Goal: Use online tool/utility: Utilize a website feature to perform a specific function

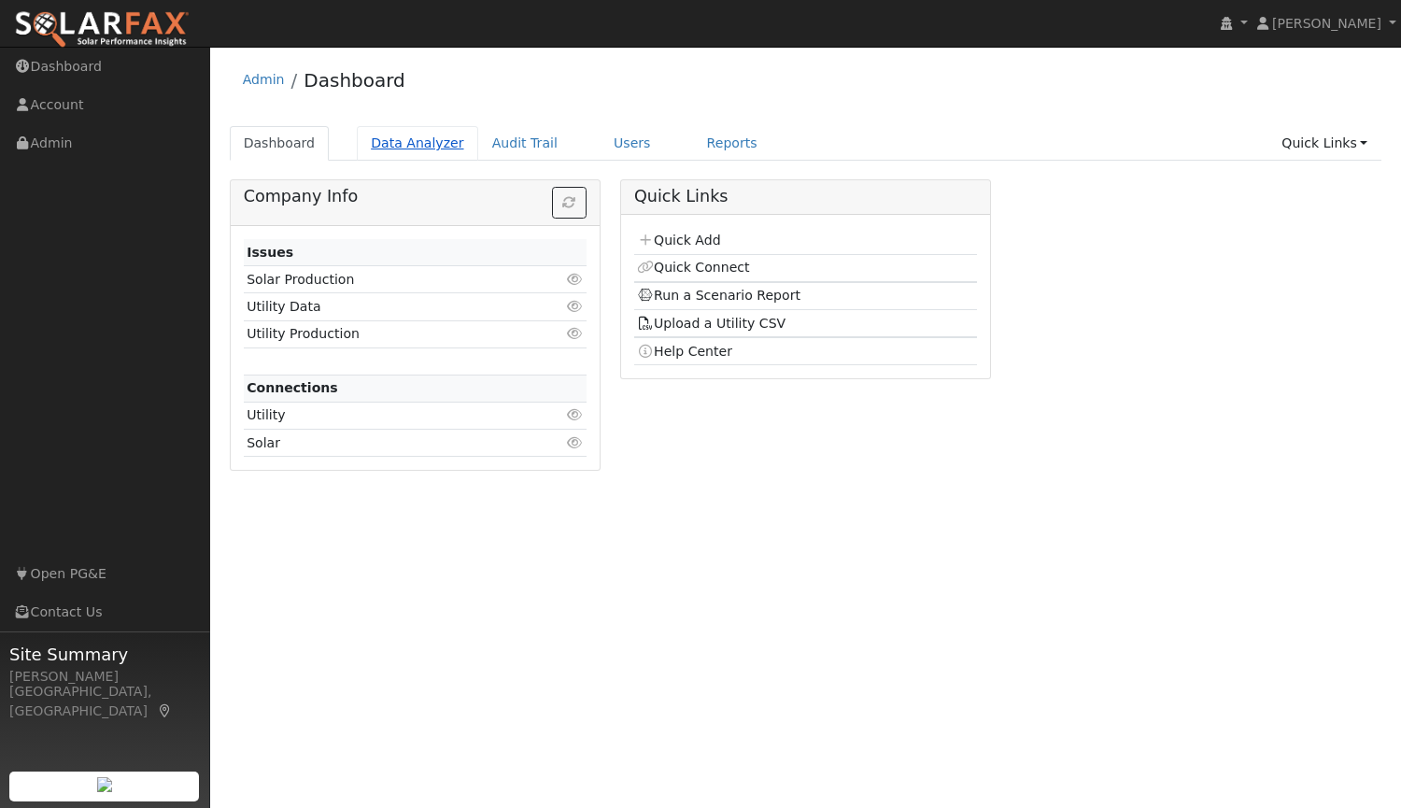
click at [414, 140] on link "Data Analyzer" at bounding box center [417, 143] width 121 height 35
click at [419, 149] on link "Data Analyzer" at bounding box center [417, 143] width 121 height 35
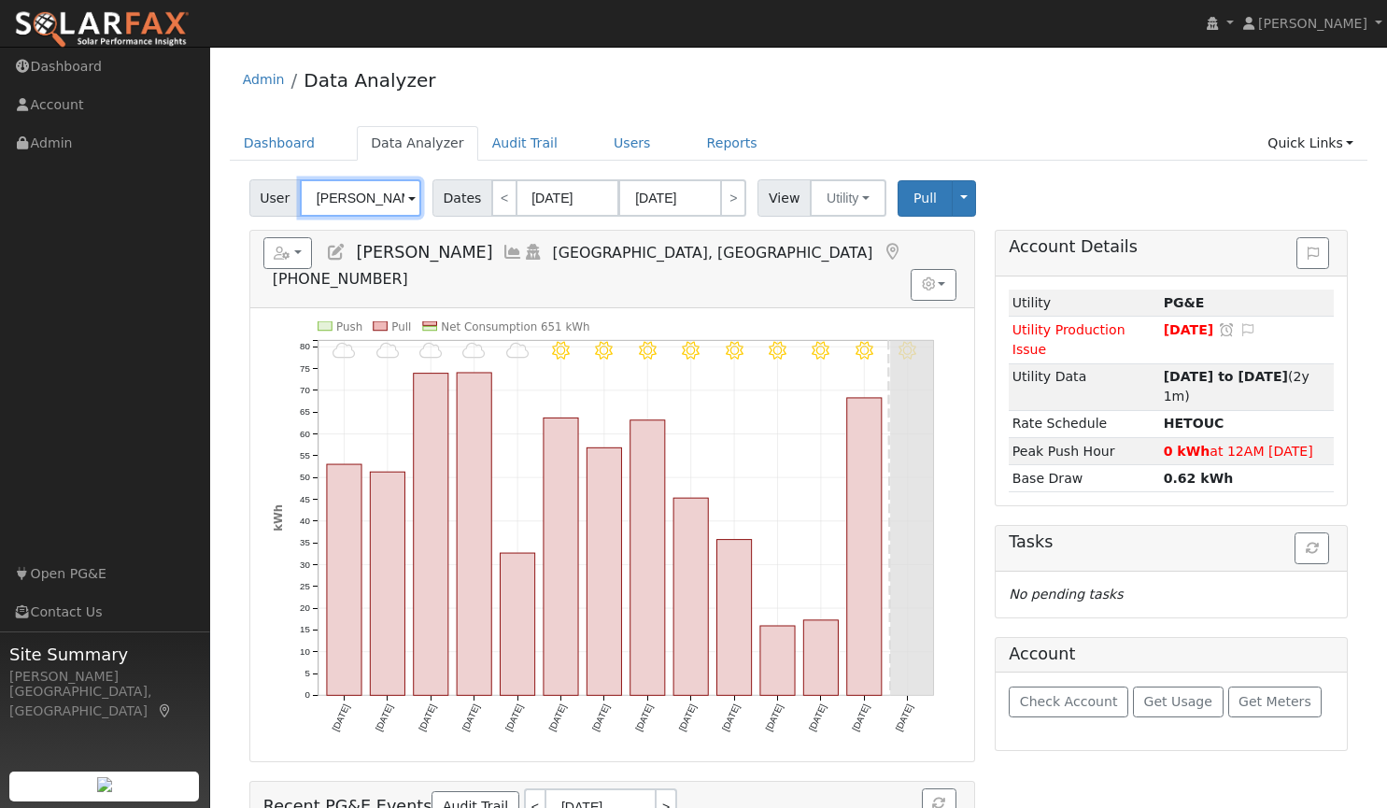
click at [389, 193] on input "Ryan Whyte" at bounding box center [360, 197] width 121 height 37
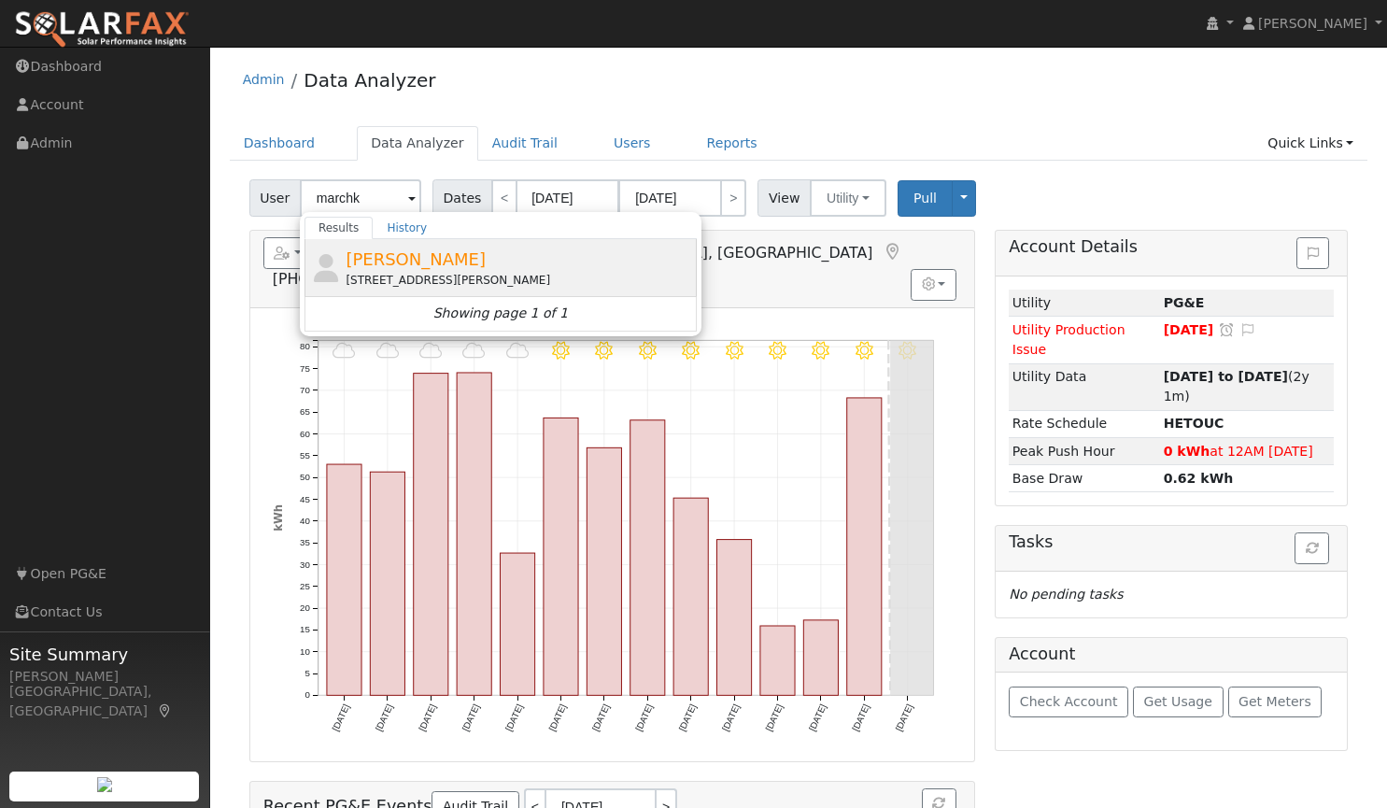
click at [416, 260] on span "[PERSON_NAME]" at bounding box center [416, 259] width 140 height 20
type input "[PERSON_NAME]"
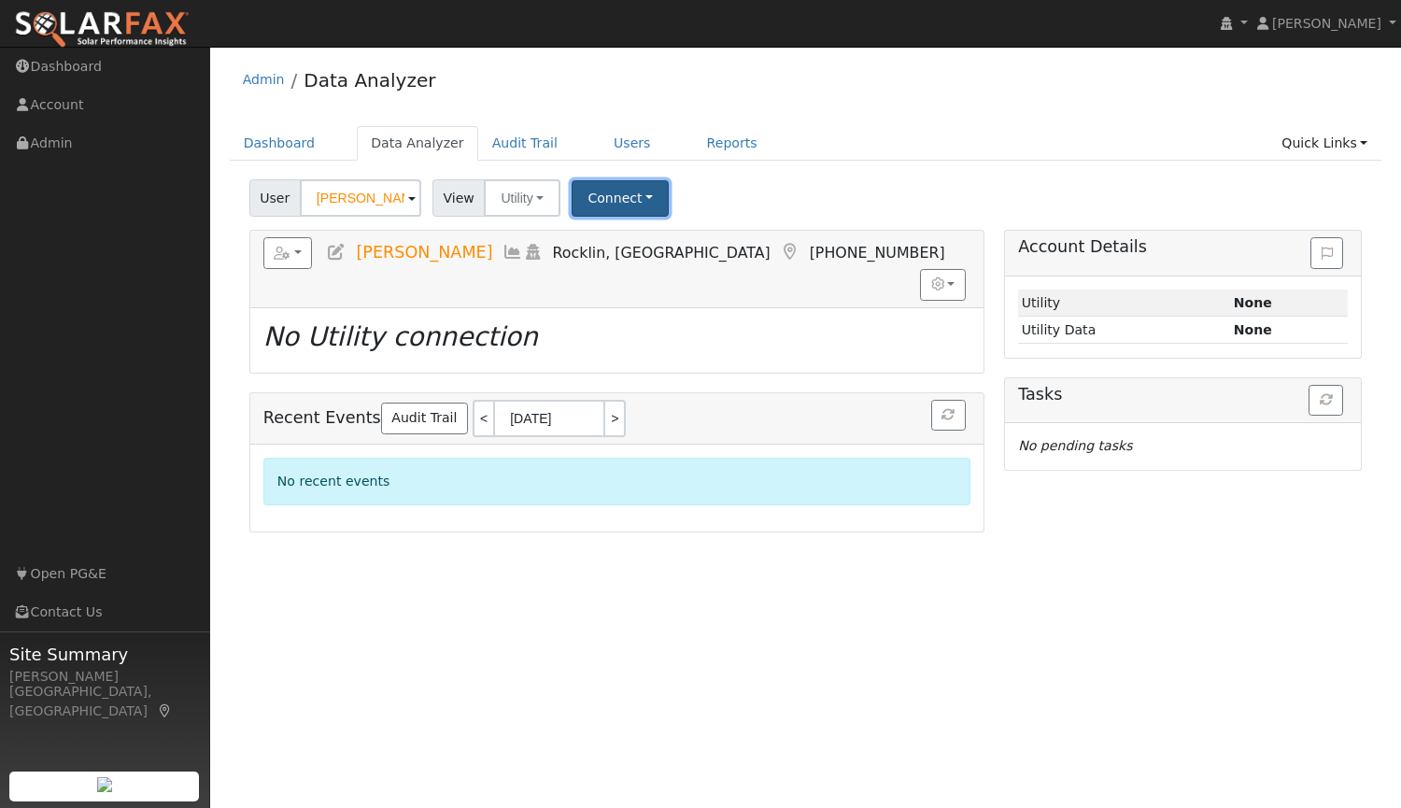
click at [606, 198] on button "Connect" at bounding box center [620, 198] width 97 height 36
click at [519, 185] on button "Utility" at bounding box center [522, 197] width 77 height 37
click at [508, 232] on link "Utility" at bounding box center [547, 239] width 130 height 26
click at [611, 199] on button "Connect" at bounding box center [620, 198] width 97 height 36
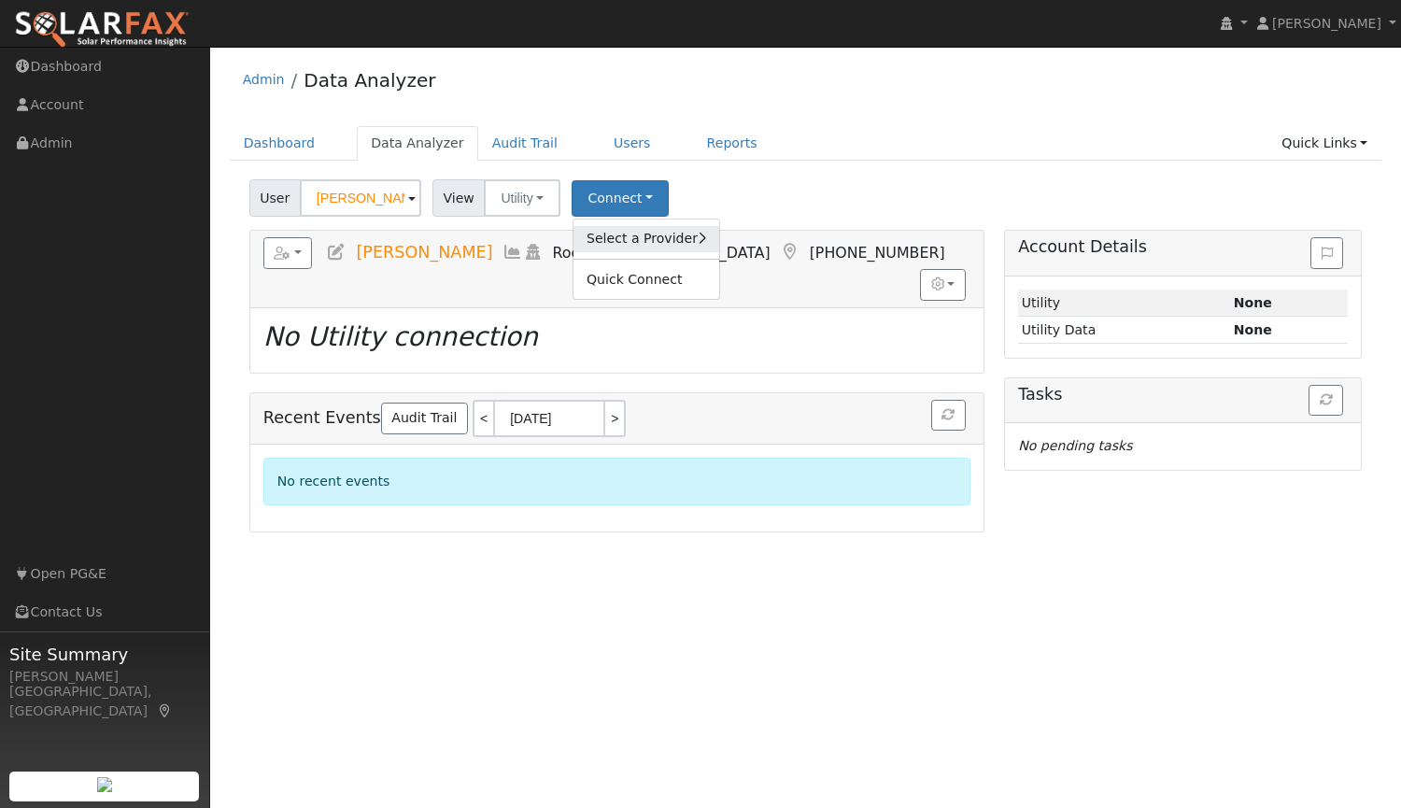
click at [628, 241] on link "Select a Provider" at bounding box center [646, 239] width 146 height 26
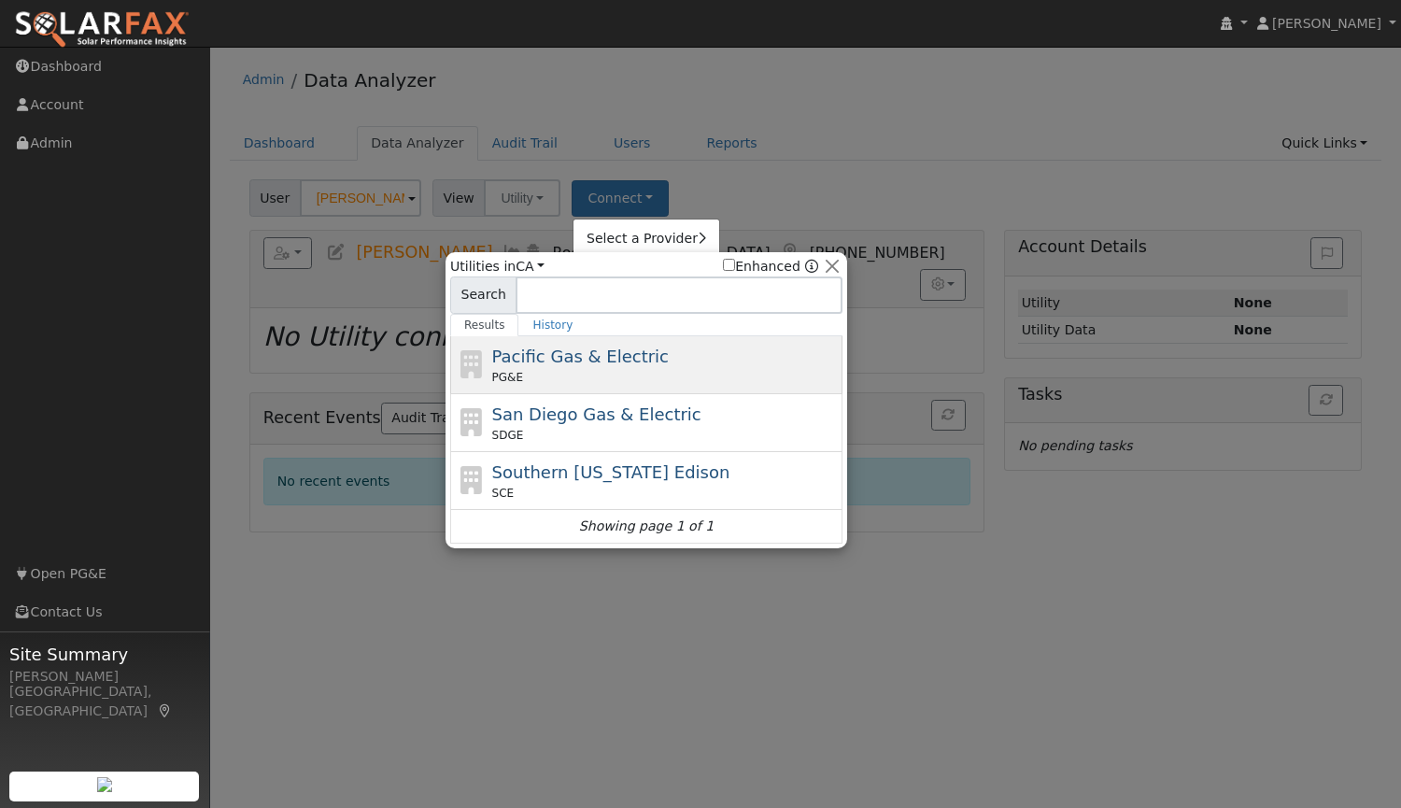
click at [576, 364] on span "Pacific Gas & Electric" at bounding box center [580, 356] width 177 height 20
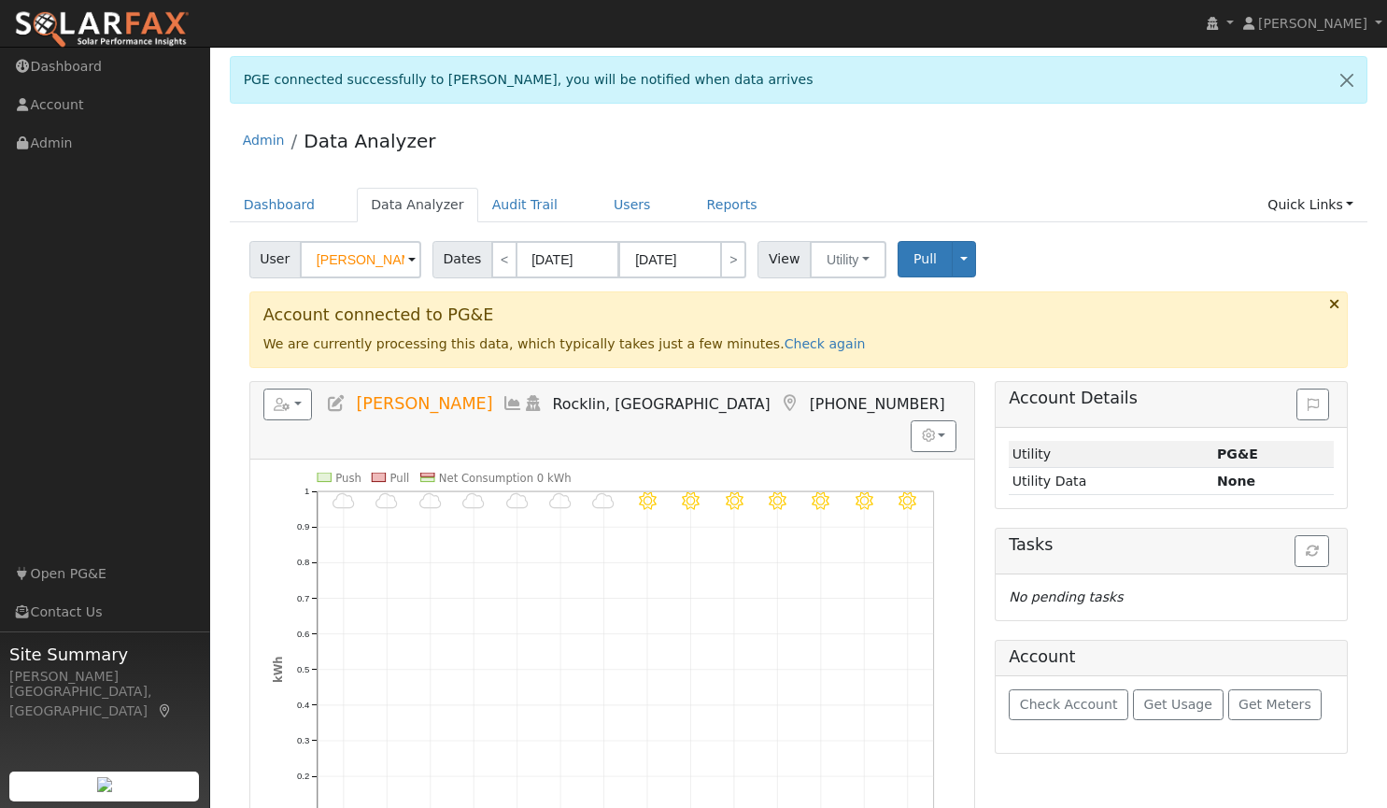
click at [536, 308] on h3 "Account connected to PG&E" at bounding box center [798, 315] width 1071 height 20
click at [952, 258] on button "Toggle Dropdown" at bounding box center [964, 259] width 24 height 36
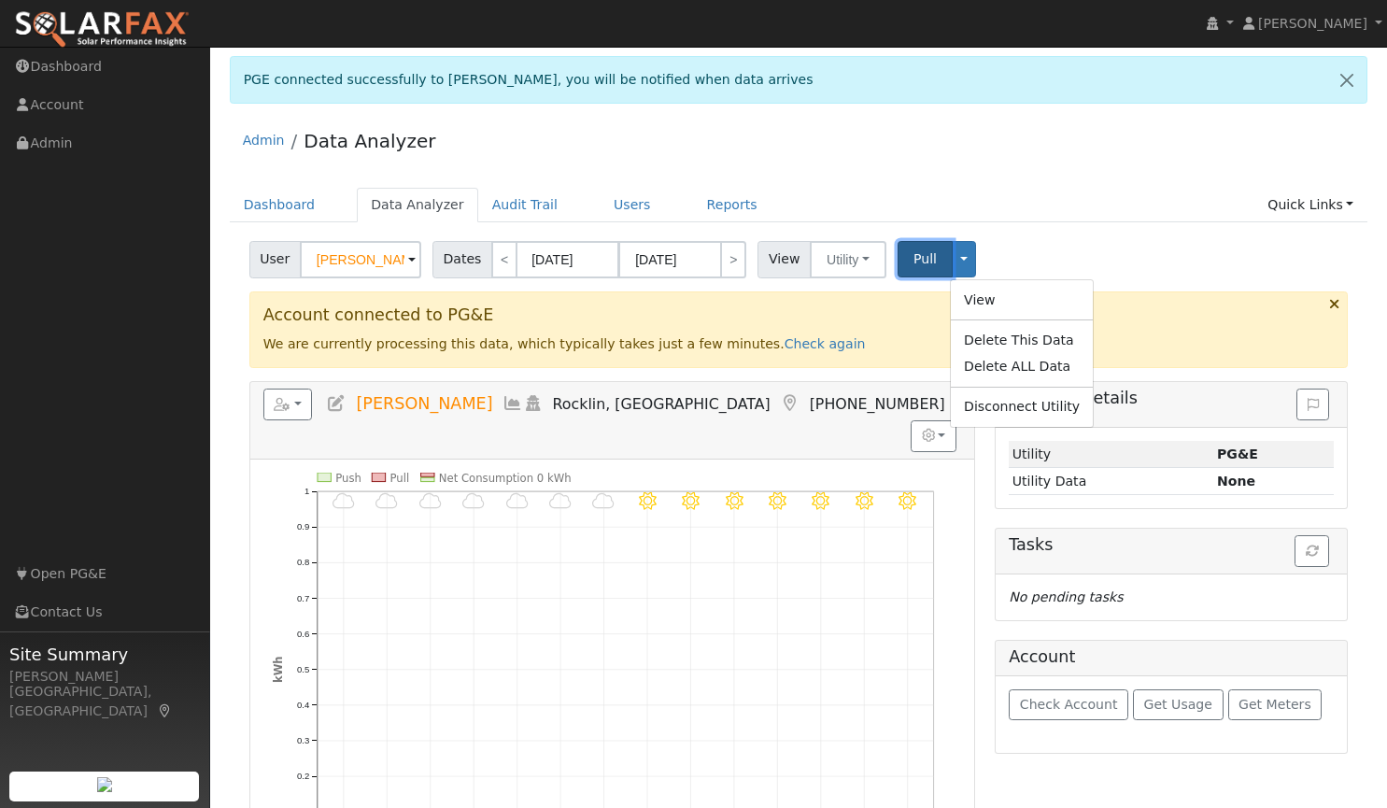
click at [914, 256] on span "Pull" at bounding box center [924, 258] width 23 height 15
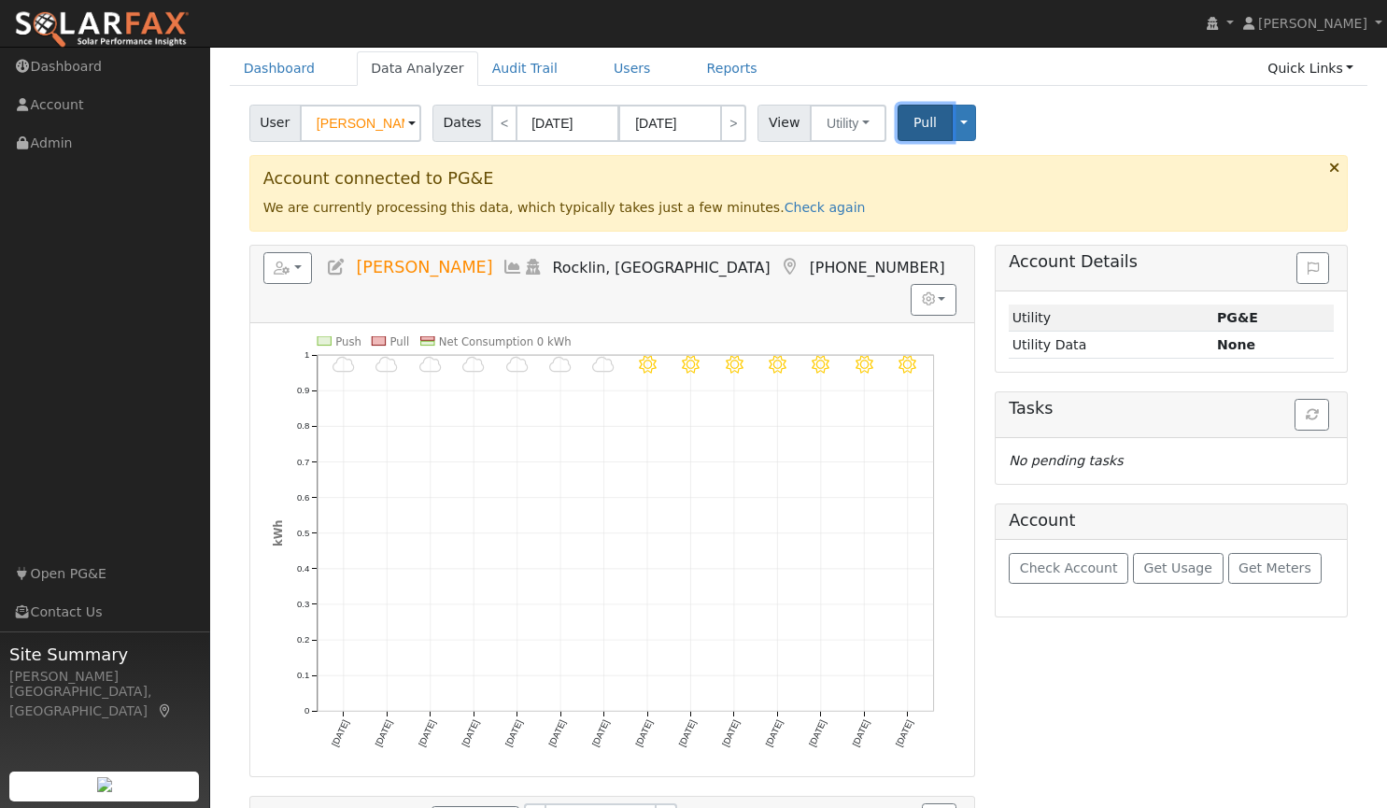
scroll to position [171, 0]
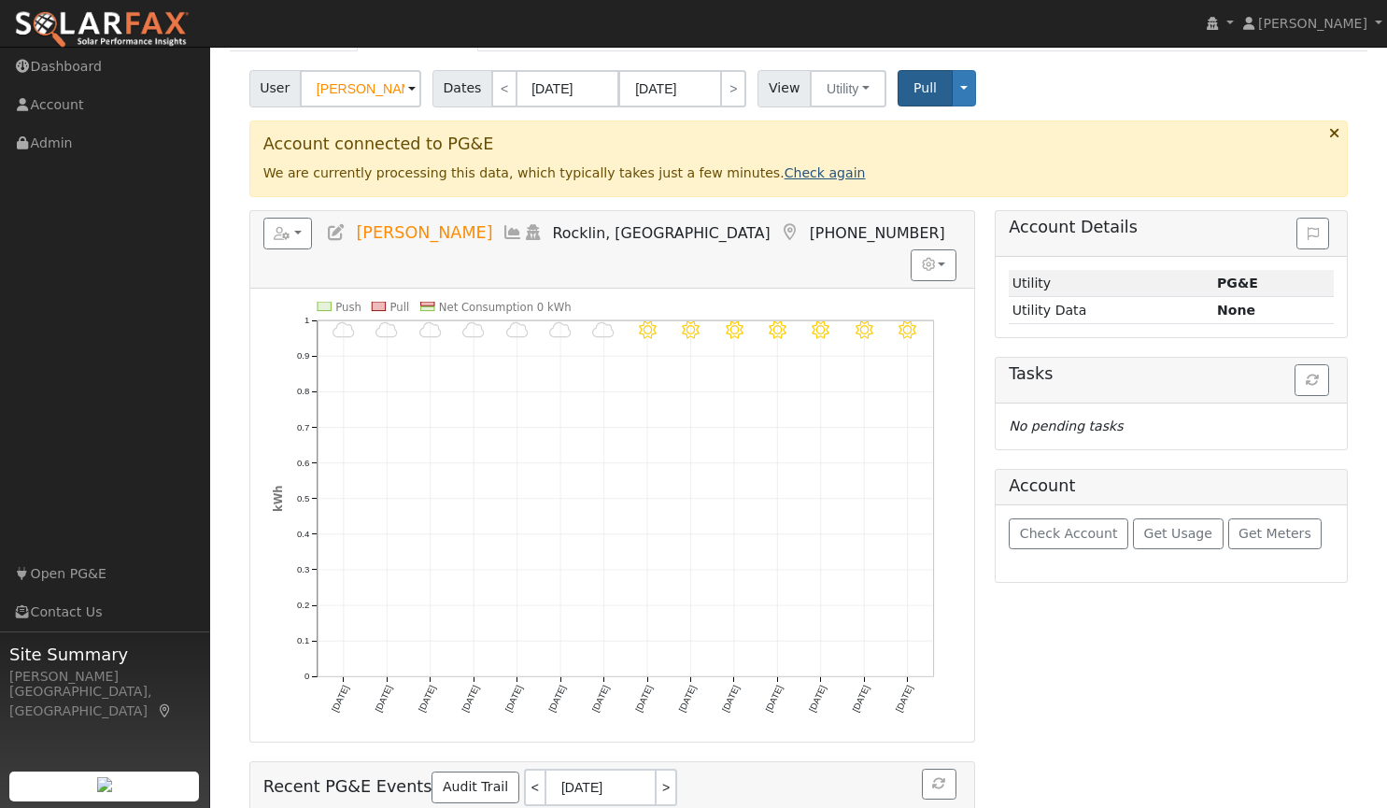
click at [784, 171] on link "Check again" at bounding box center [824, 172] width 81 height 15
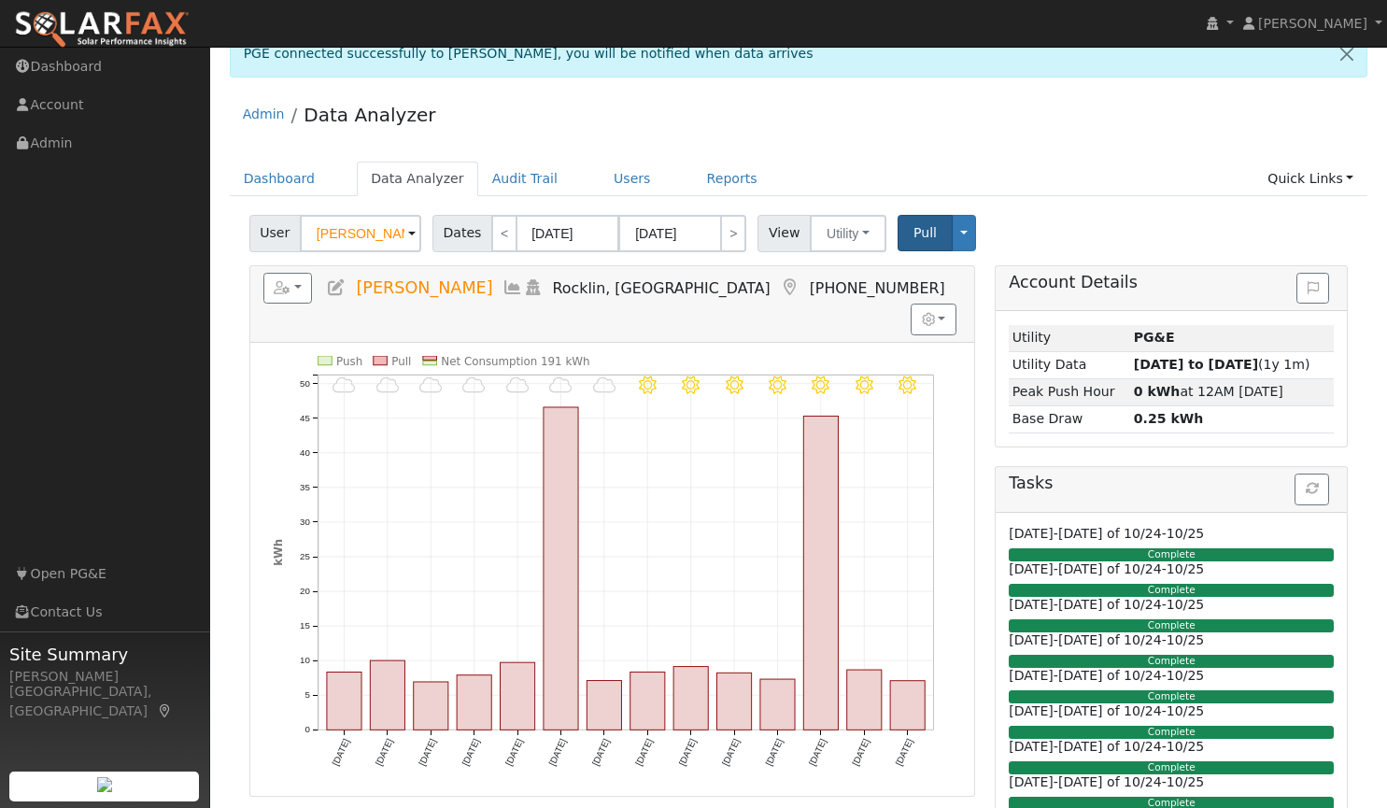
scroll to position [0, 0]
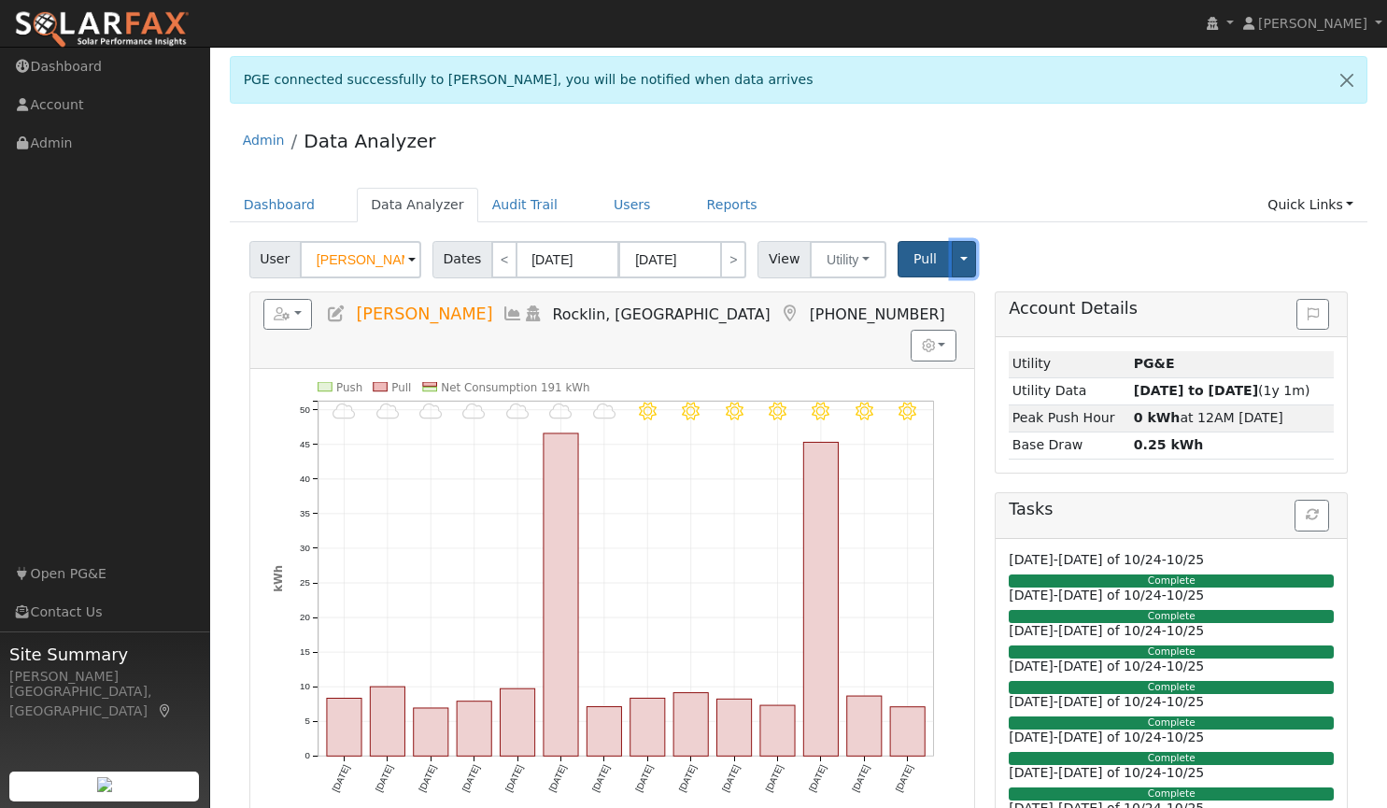
click at [952, 261] on button "Toggle Dropdown" at bounding box center [964, 259] width 24 height 36
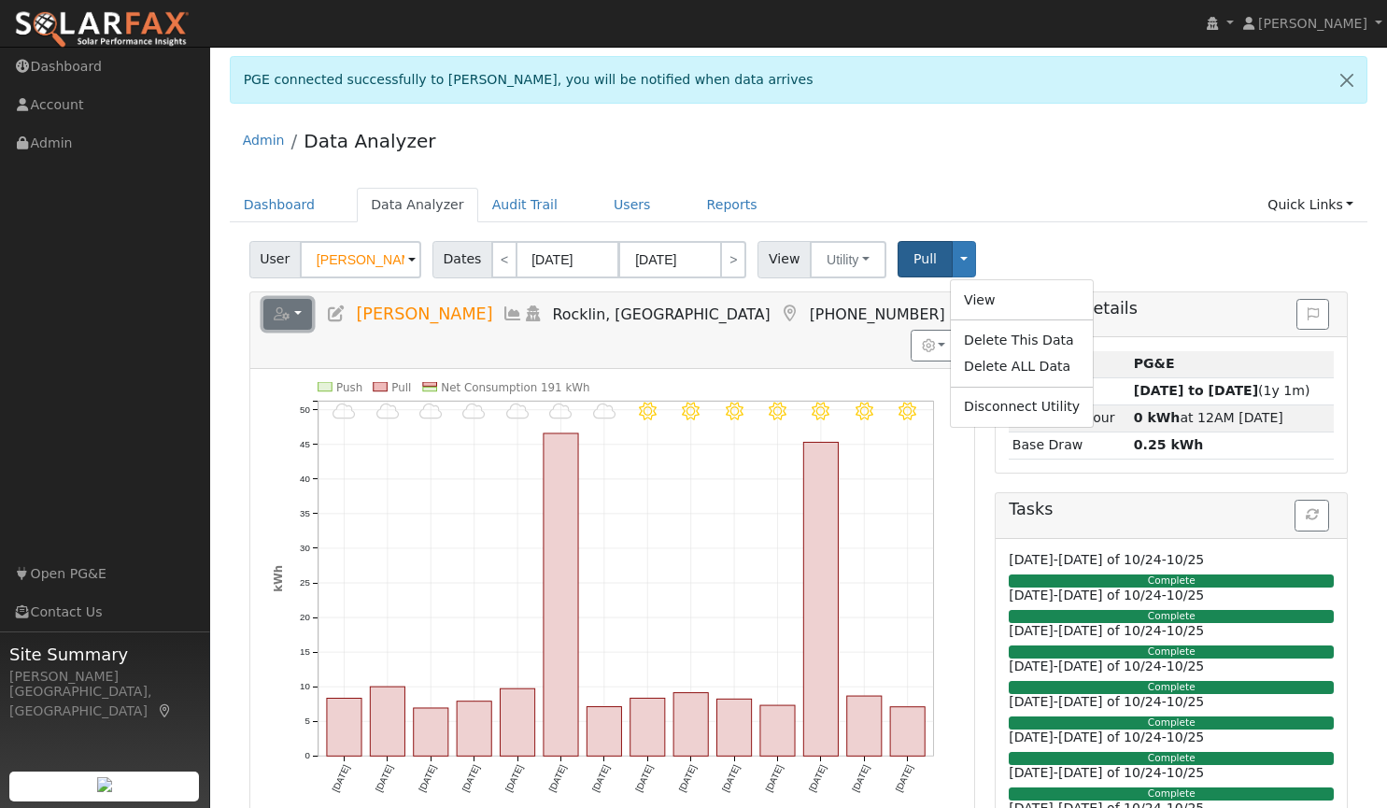
click at [295, 318] on button "button" at bounding box center [287, 315] width 49 height 32
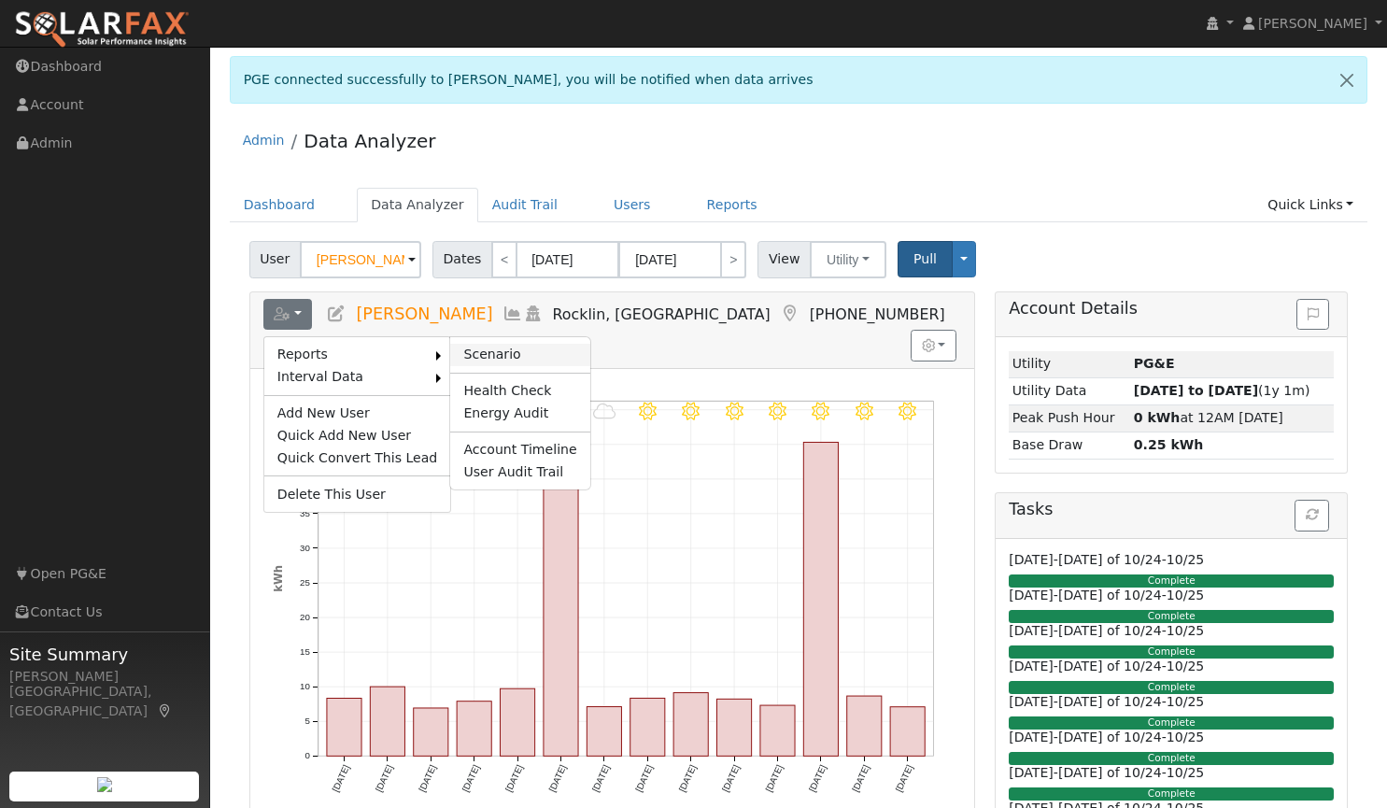
click at [466, 346] on link "Scenario" at bounding box center [519, 355] width 139 height 22
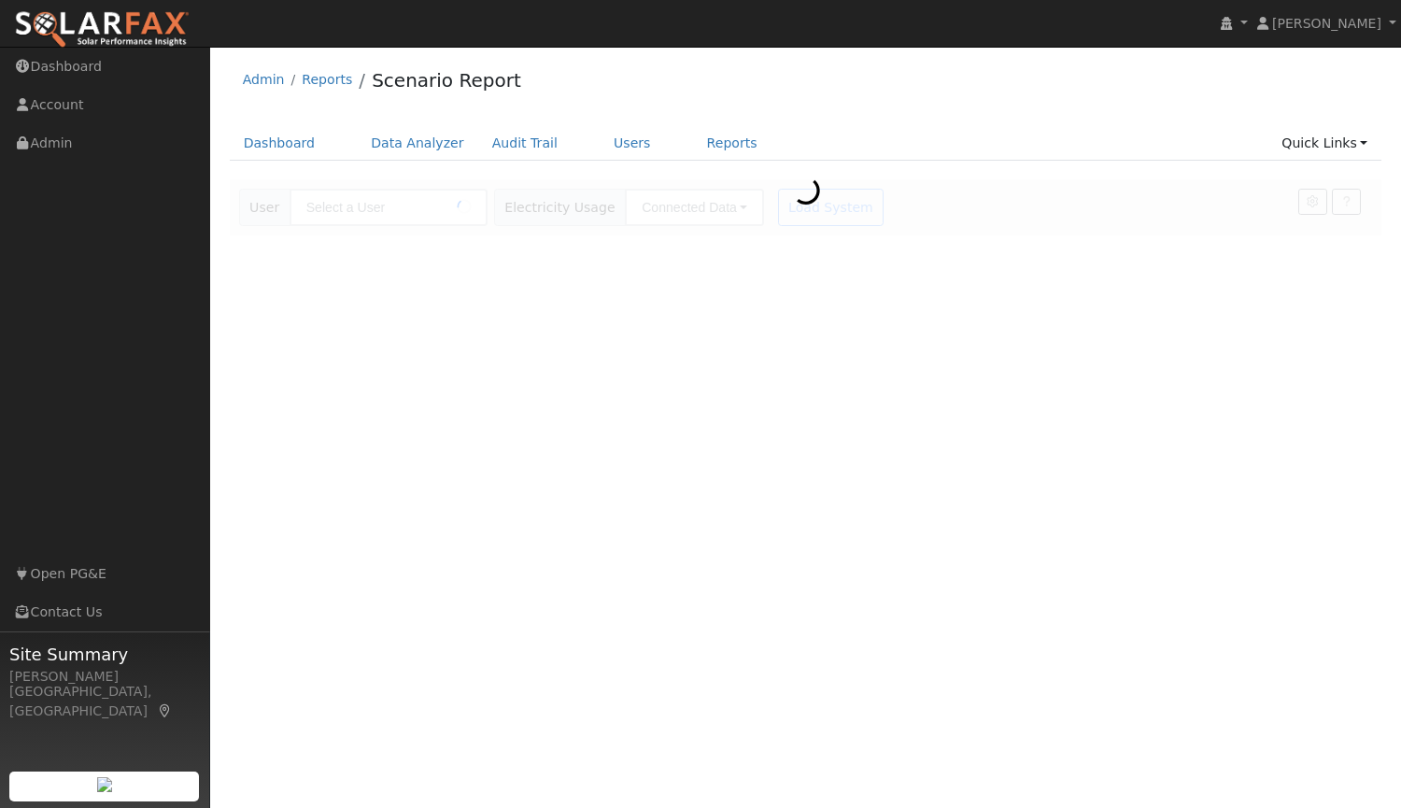
type input "[PERSON_NAME]"
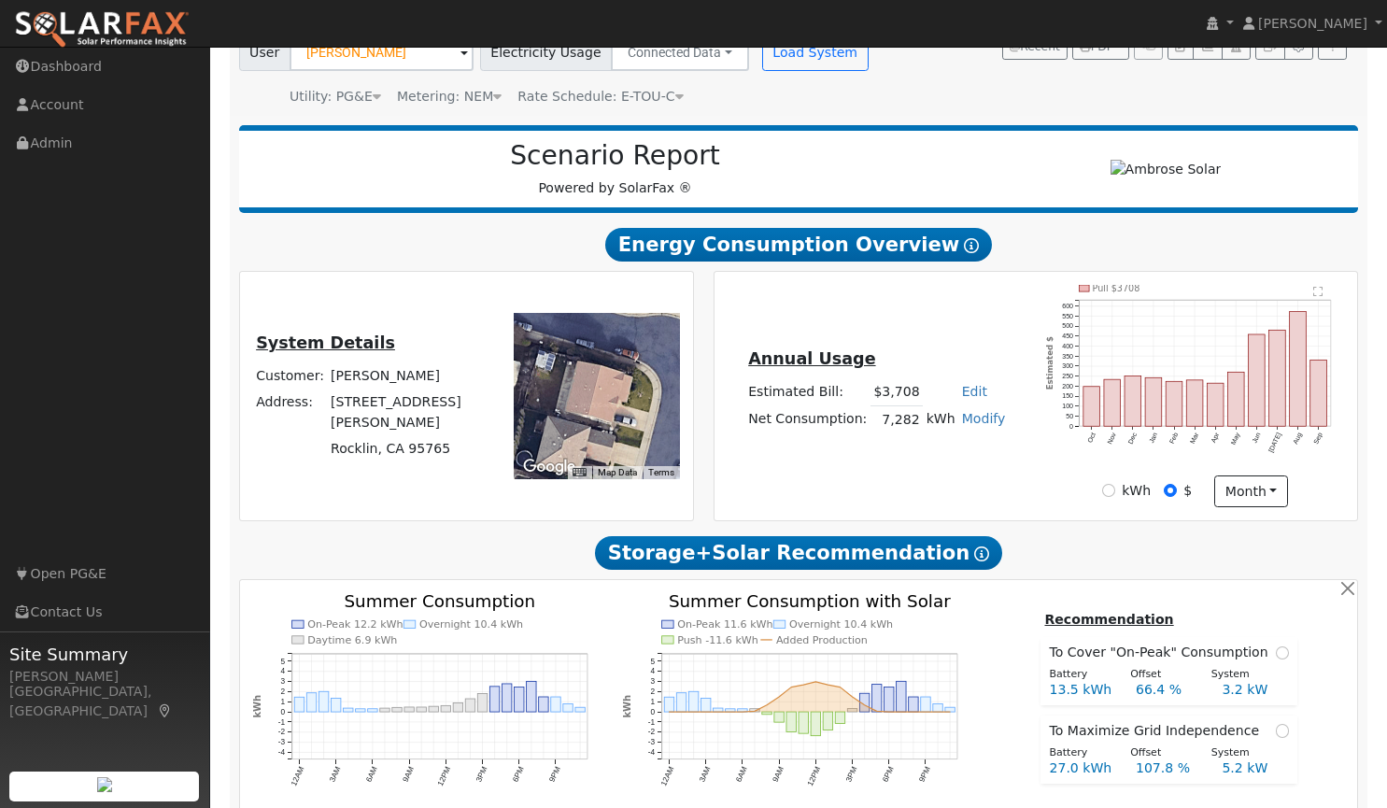
scroll to position [159, 0]
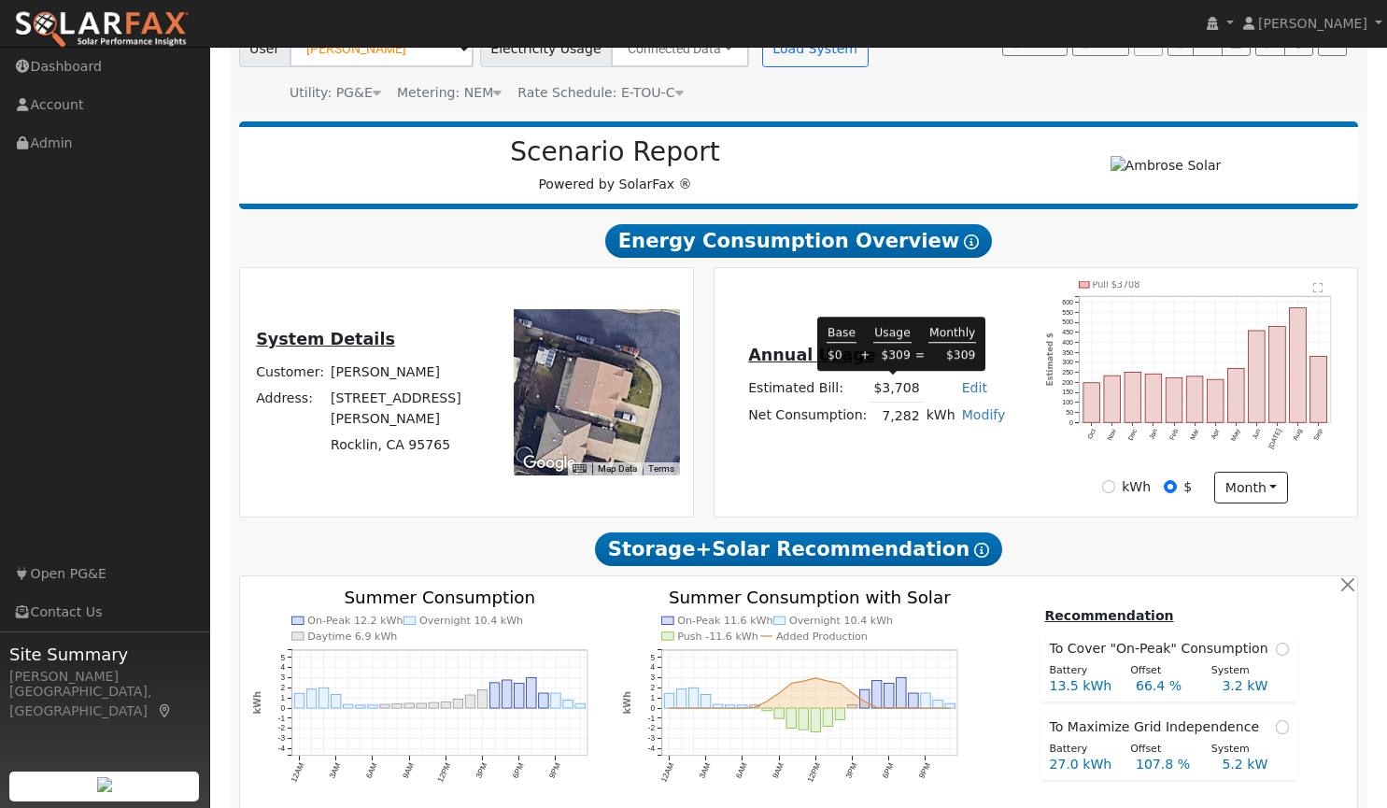
type input "25294"
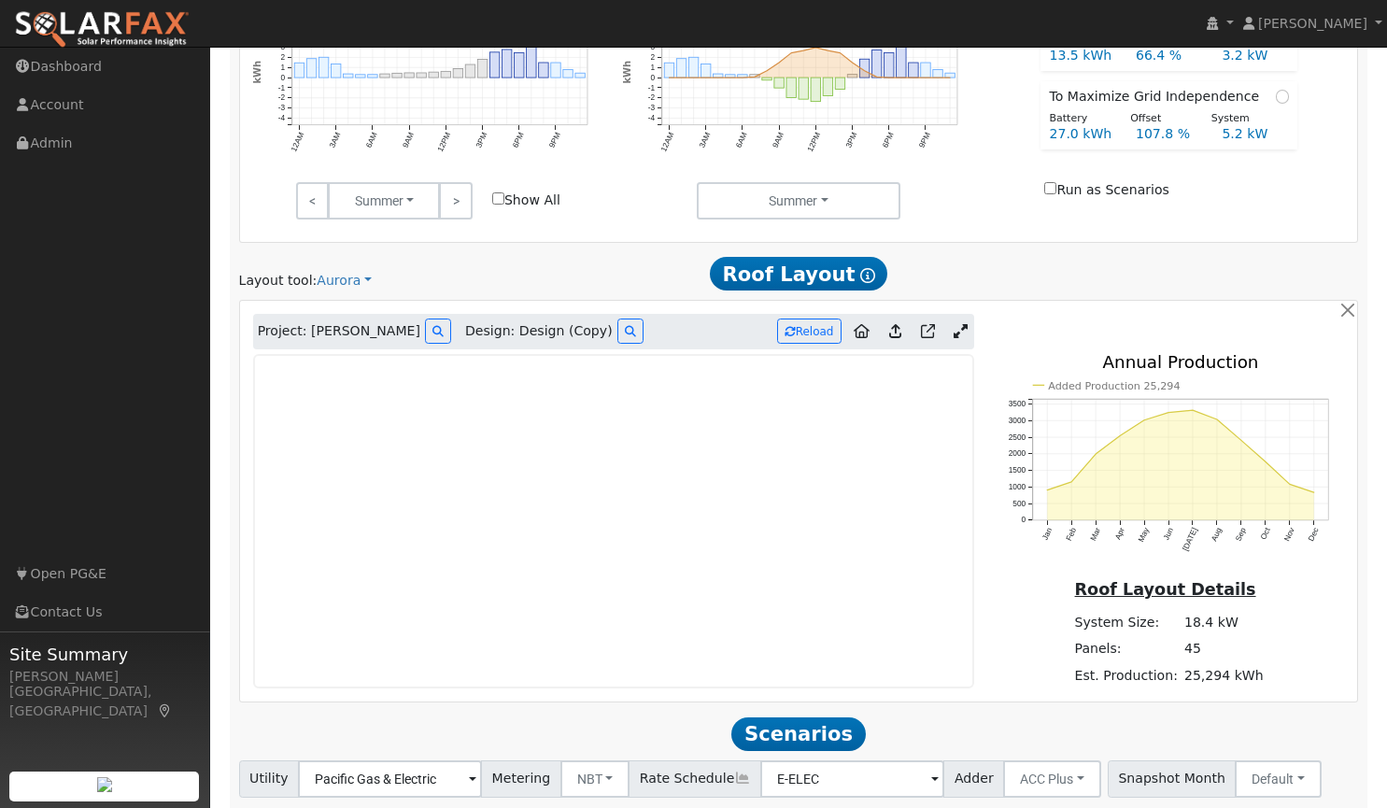
scroll to position [825, 0]
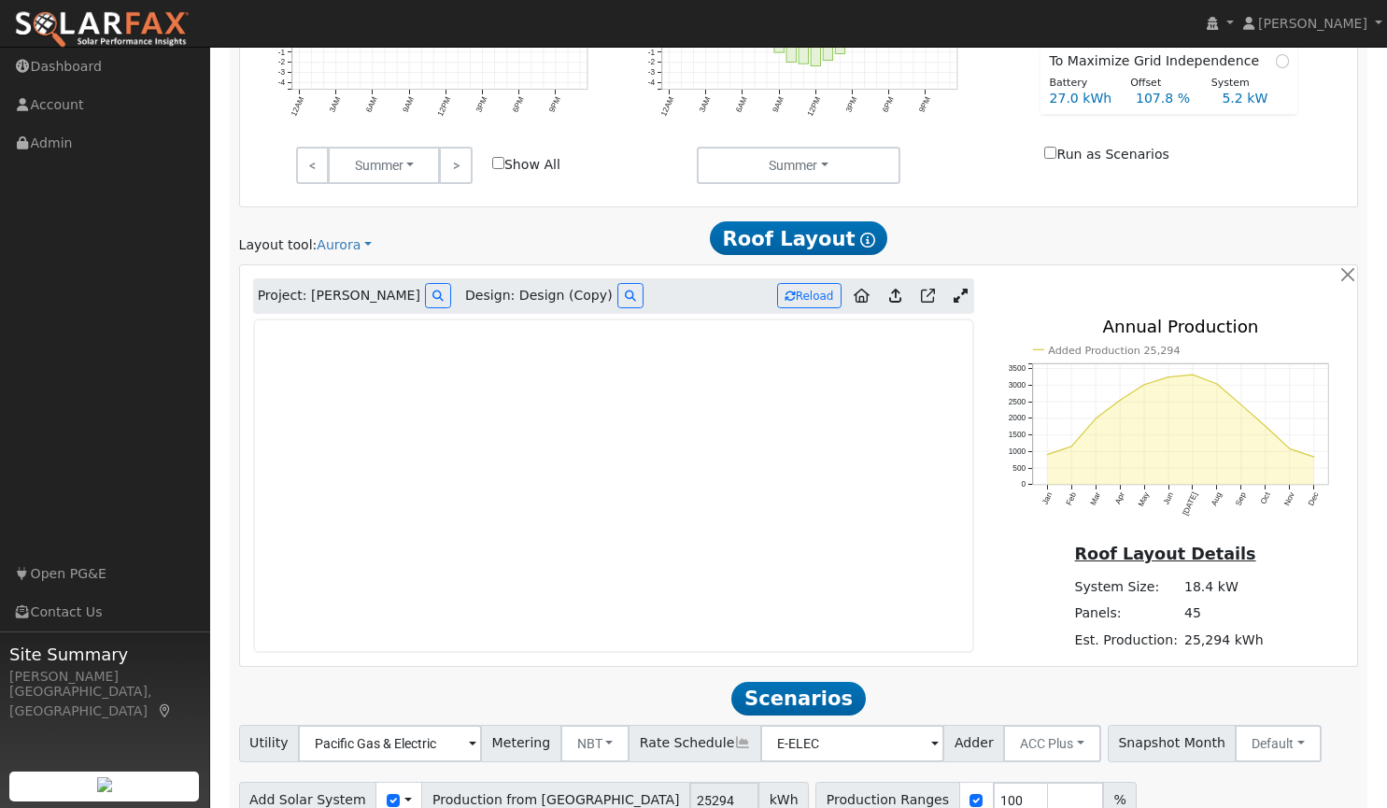
click at [956, 293] on icon at bounding box center [960, 296] width 14 height 14
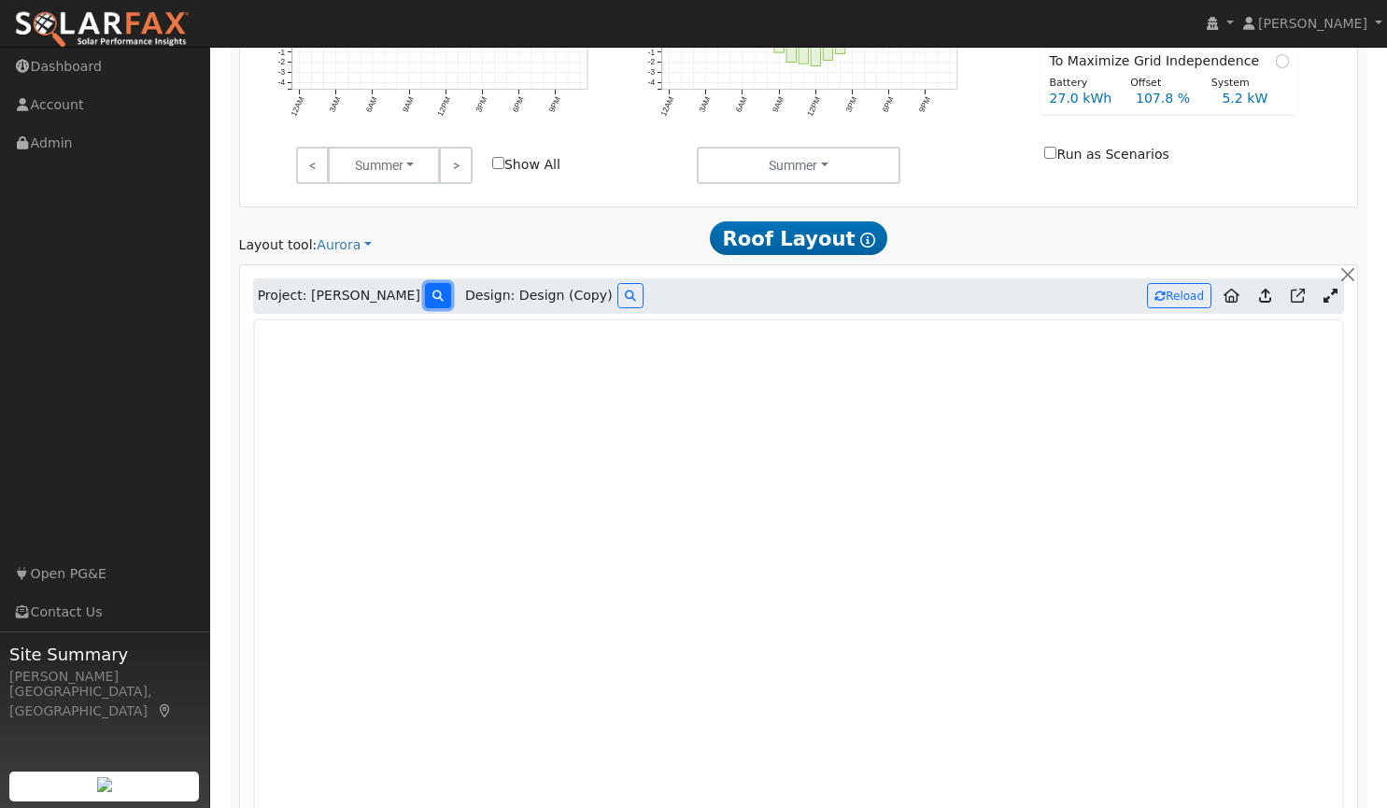
click at [432, 300] on icon at bounding box center [437, 295] width 11 height 11
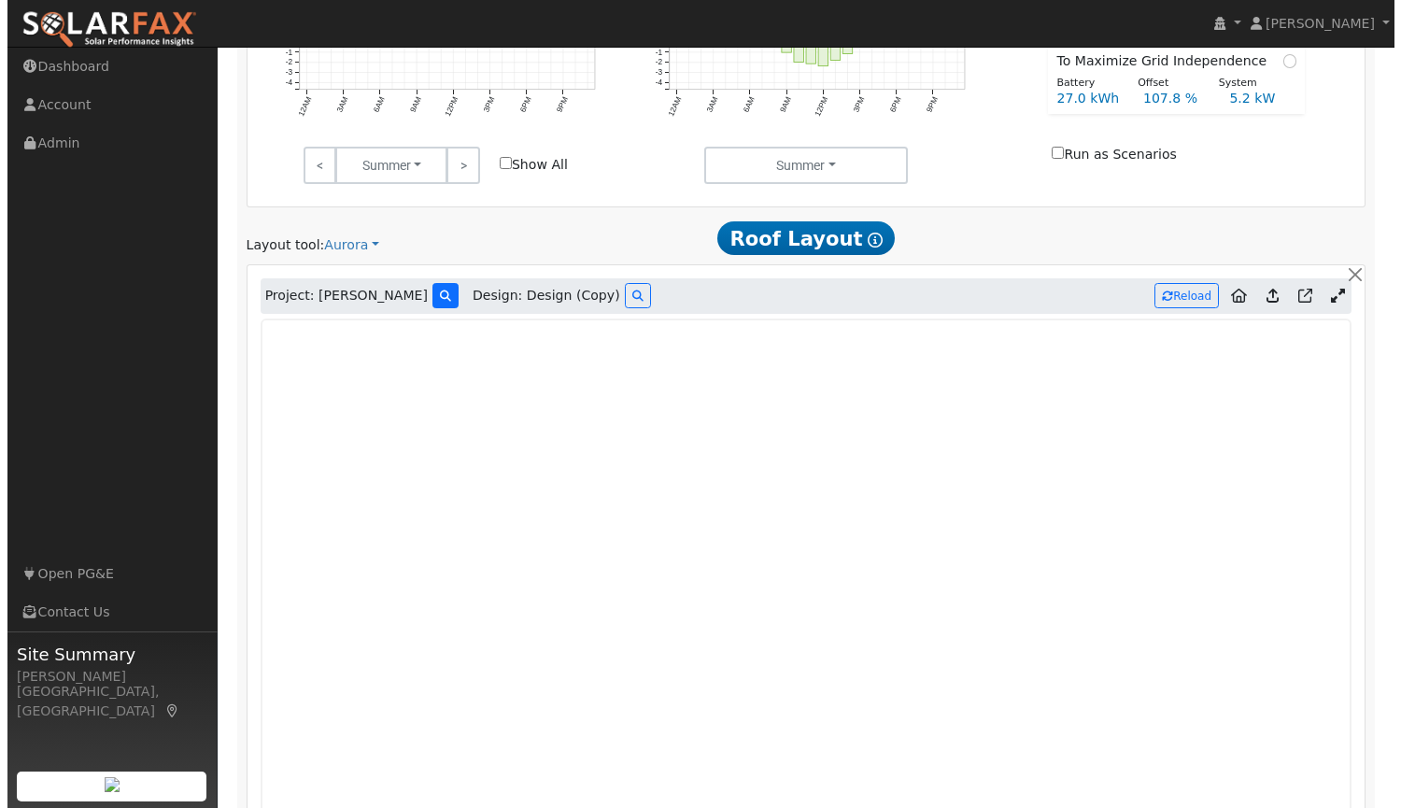
scroll to position [827, 0]
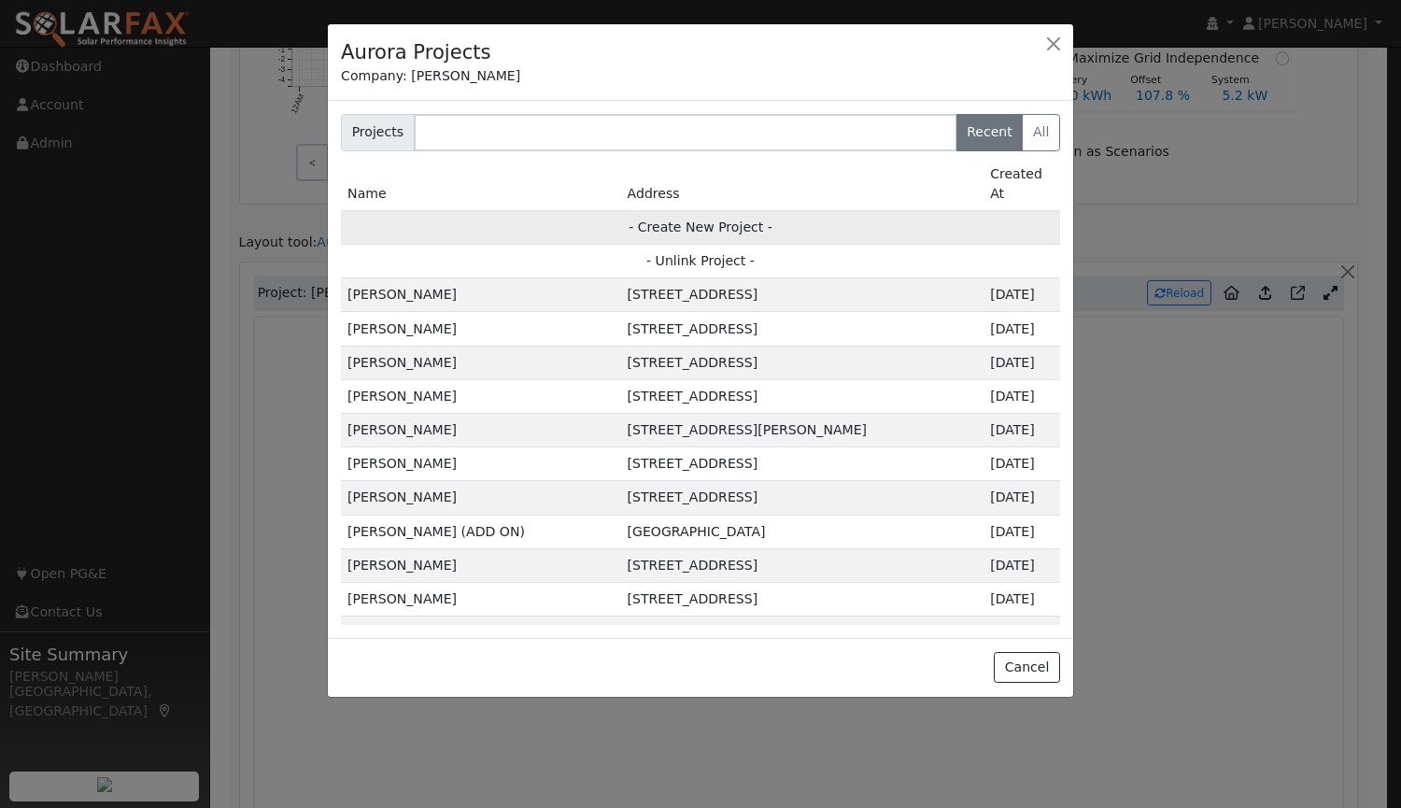
click at [678, 210] on td "- Create New Project -" at bounding box center [700, 227] width 719 height 34
type input "[PERSON_NAME]"
type input "[STREET_ADDRESS][PERSON_NAME]"
type input "Rocklin"
type input "CA"
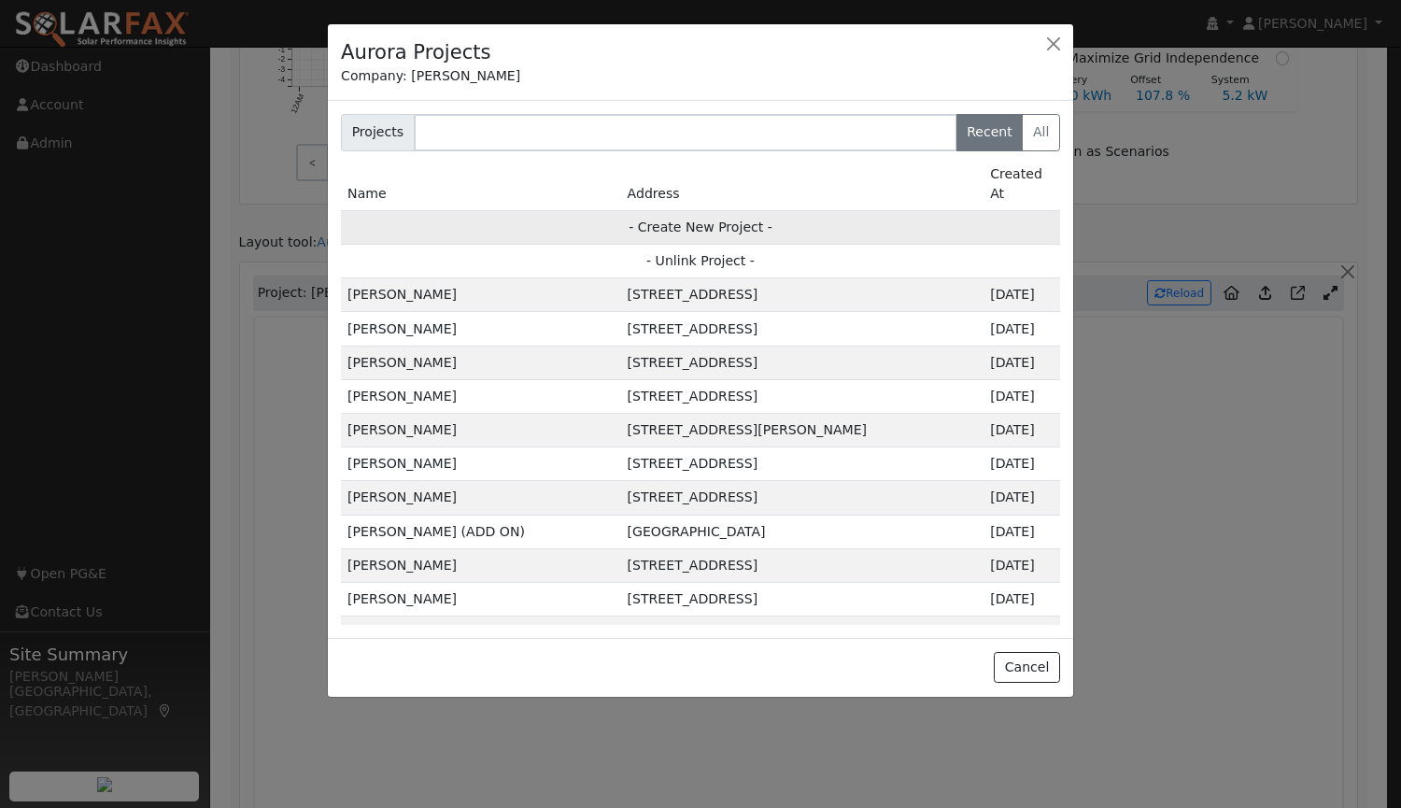
type input "95765"
type input "Design"
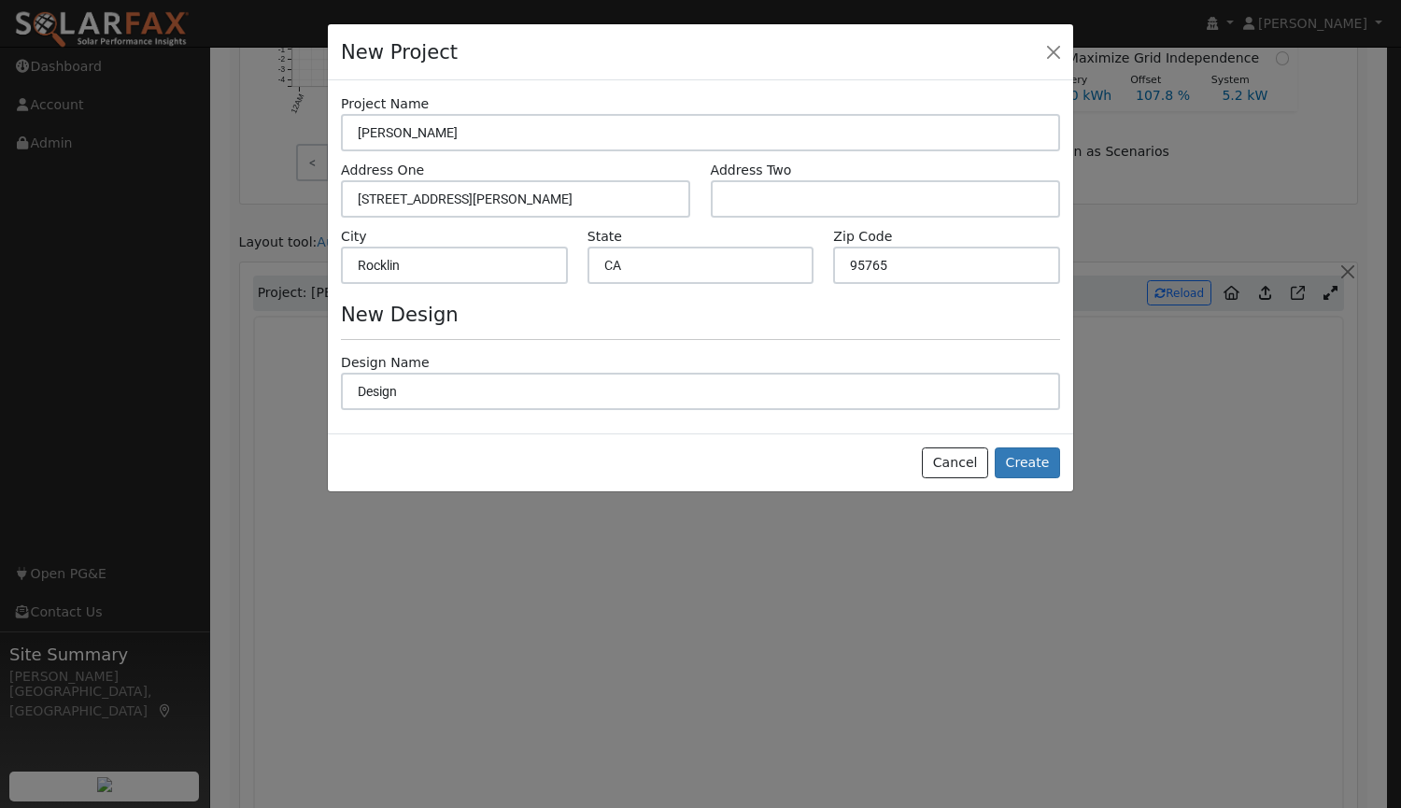
scroll to position [830, 0]
click at [1024, 459] on button "Create" at bounding box center [1027, 463] width 65 height 32
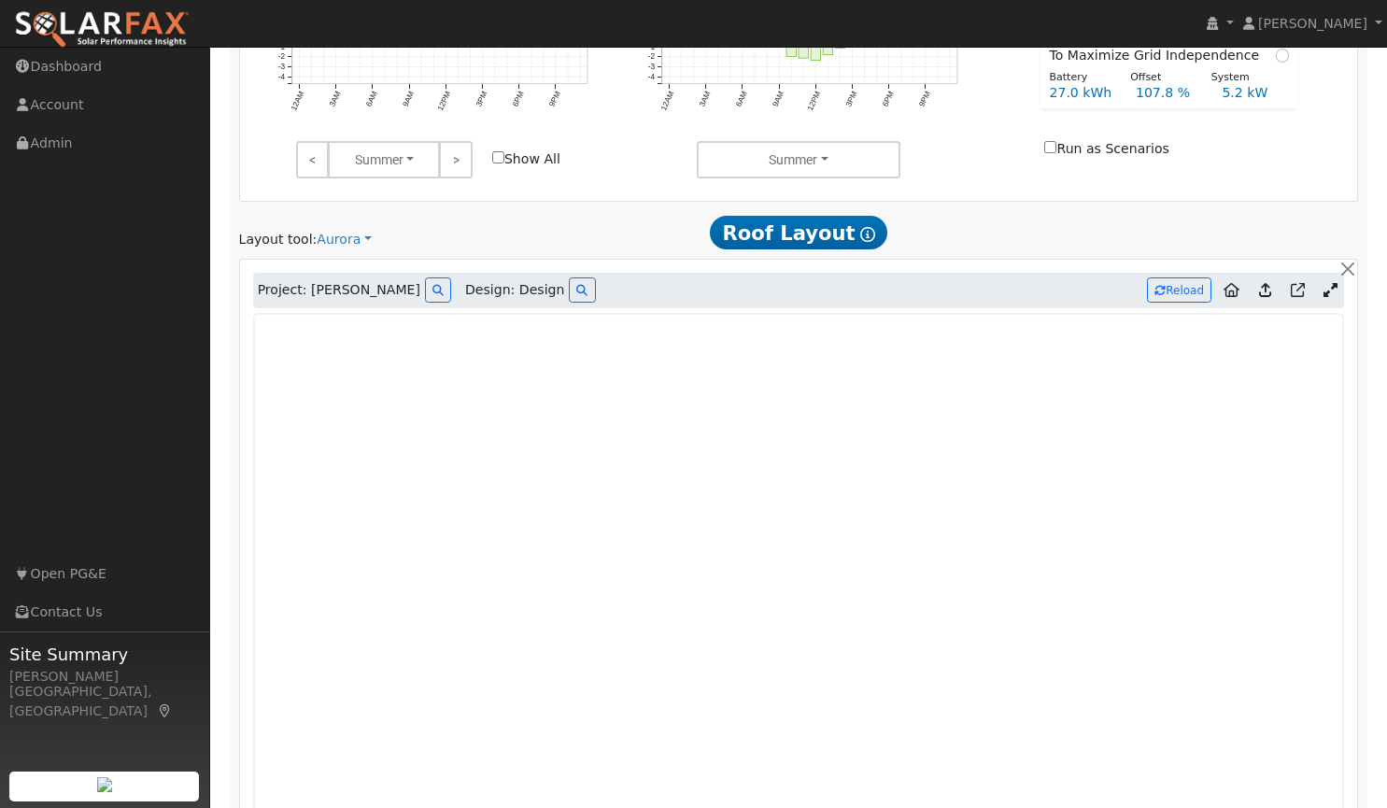
type input "0"
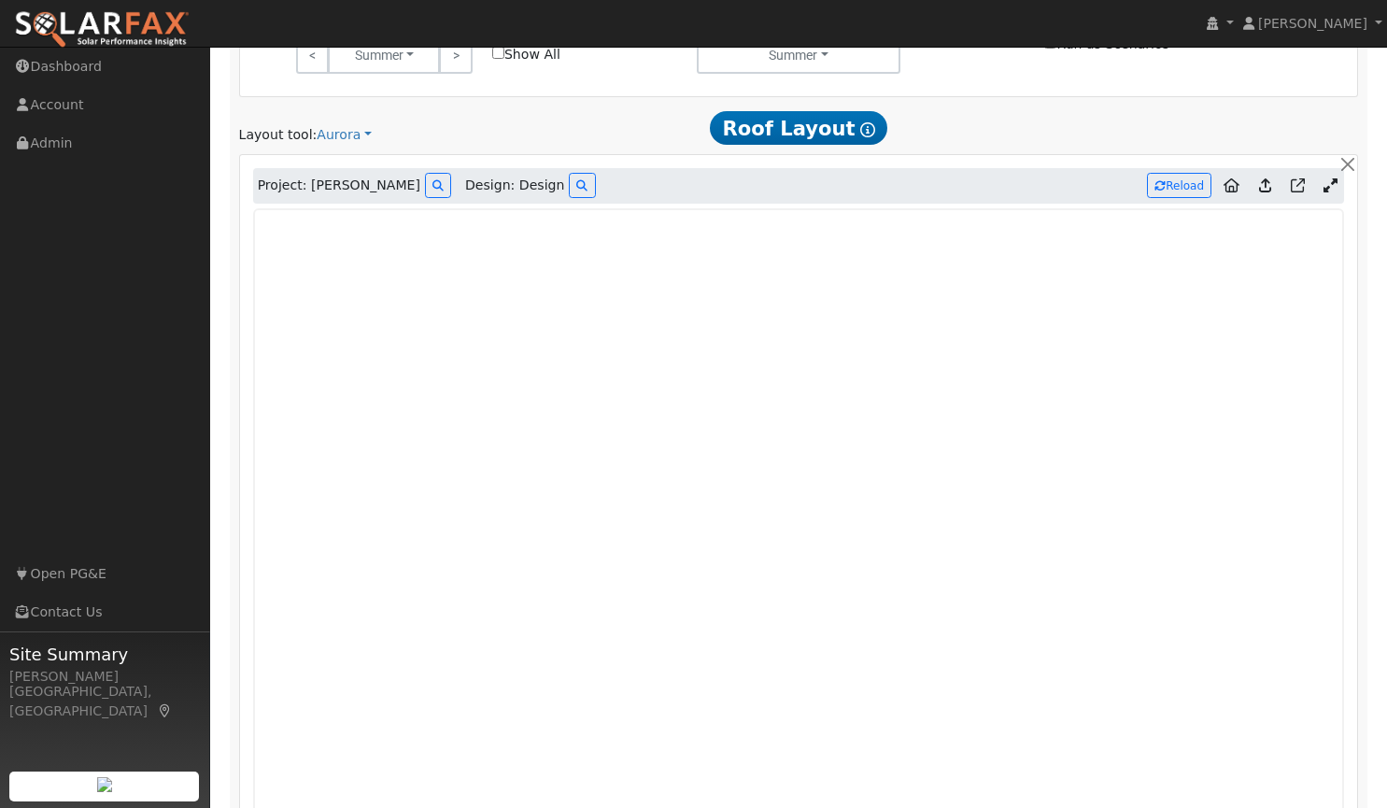
scroll to position [934, 0]
click at [1175, 184] on button "Reload" at bounding box center [1179, 186] width 64 height 25
